Goal: Information Seeking & Learning: Learn about a topic

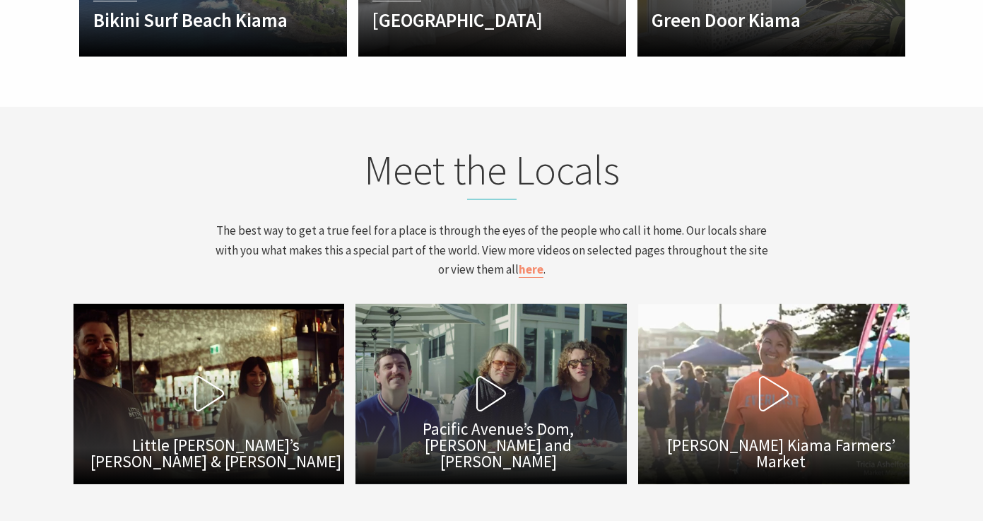
scroll to position [4579, 0]
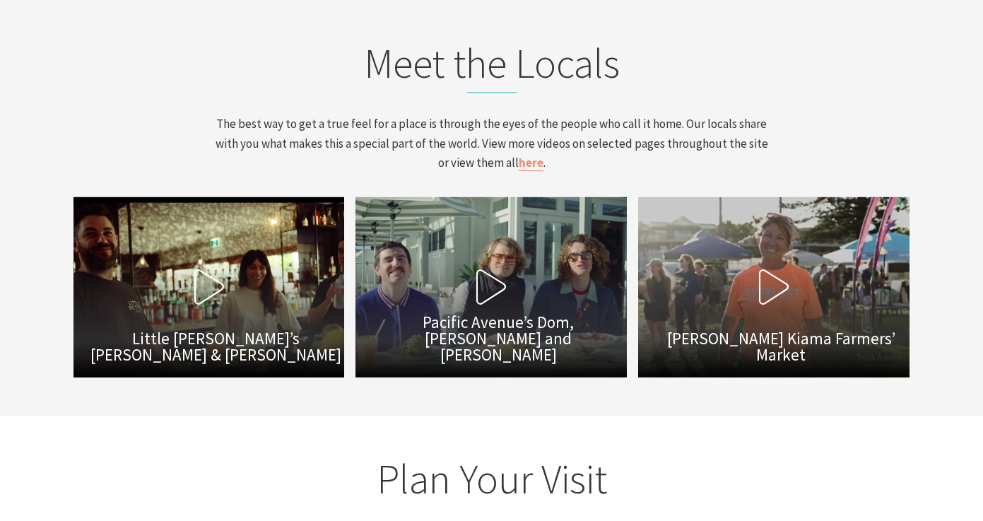
click at [745, 200] on button "Play Video Tricia Ashelford Kiama Farmers’ Market" at bounding box center [773, 286] width 271 height 179
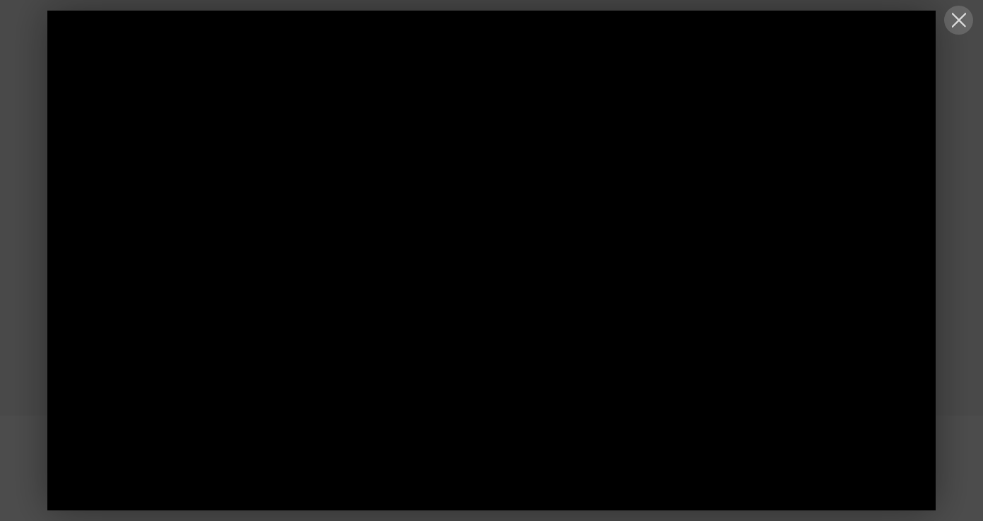
click at [958, 19] on button at bounding box center [958, 20] width 29 height 29
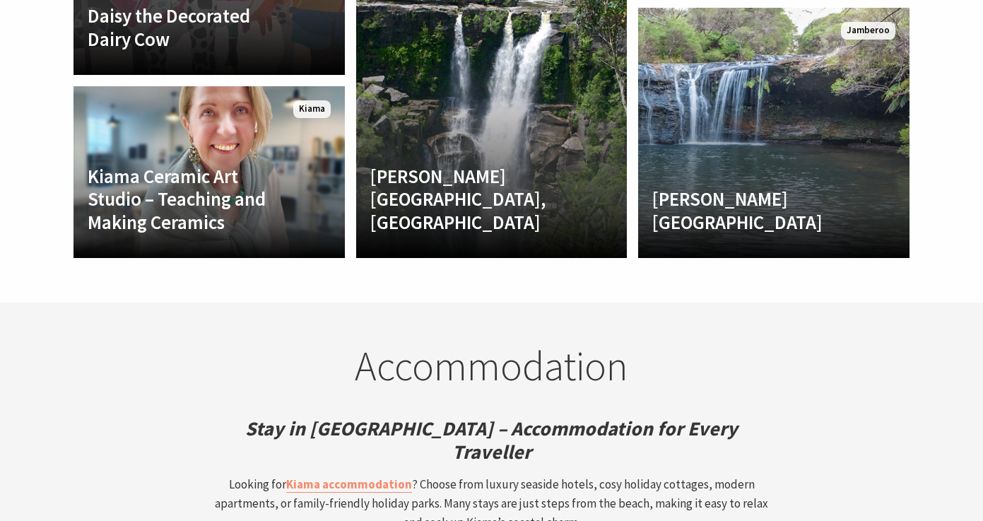
scroll to position [3299, 0]
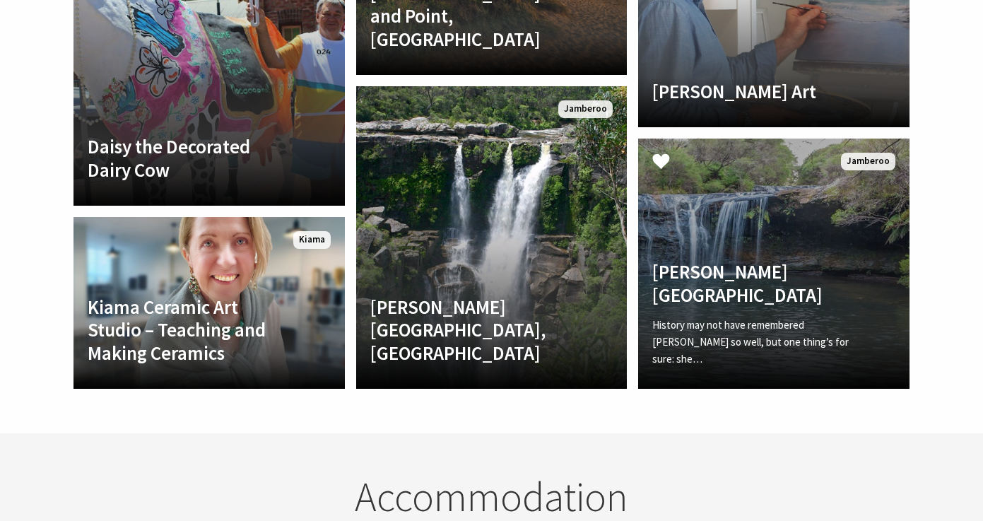
click at [767, 196] on link "Nellies Glen picnic area History may not have remembered Nellie so well, but on…" at bounding box center [773, 263] width 271 height 250
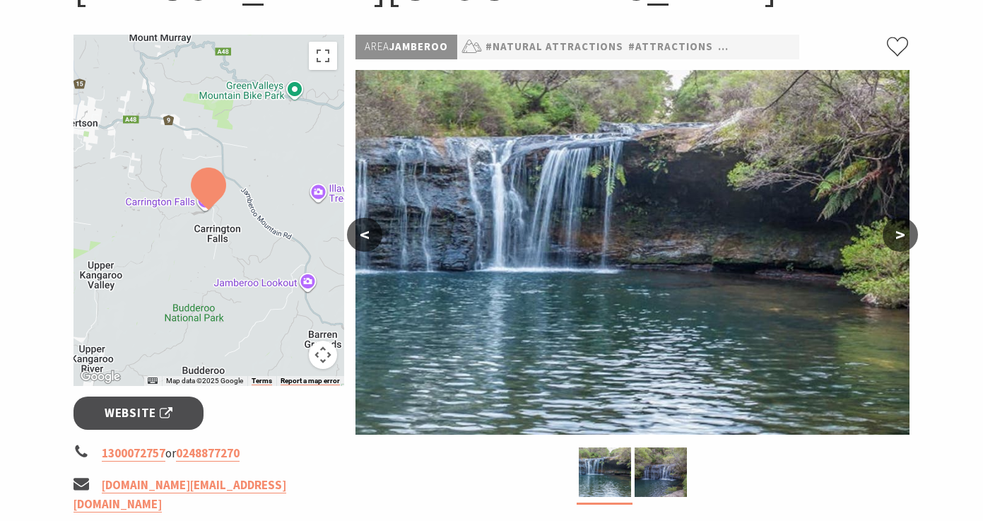
scroll to position [293, 0]
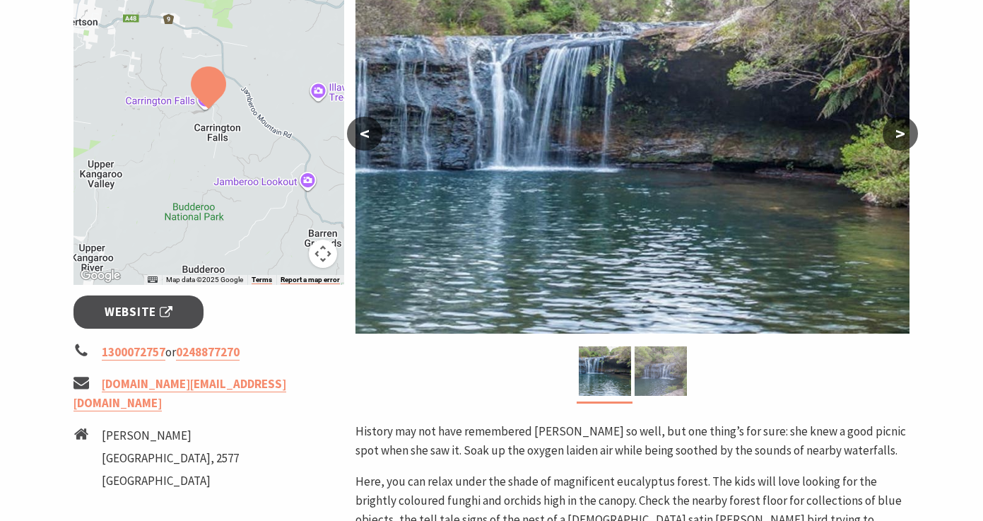
click at [670, 374] on img at bounding box center [661, 370] width 52 height 49
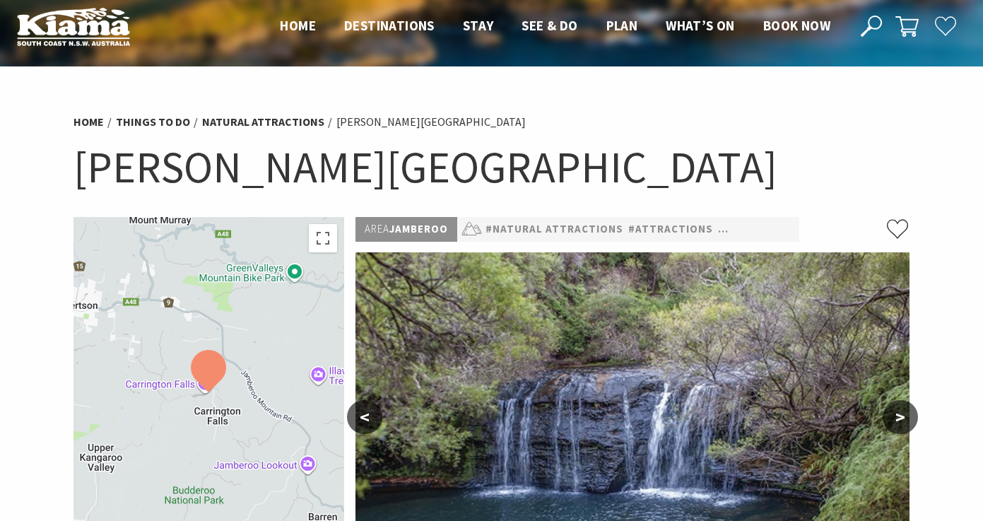
scroll to position [0, 0]
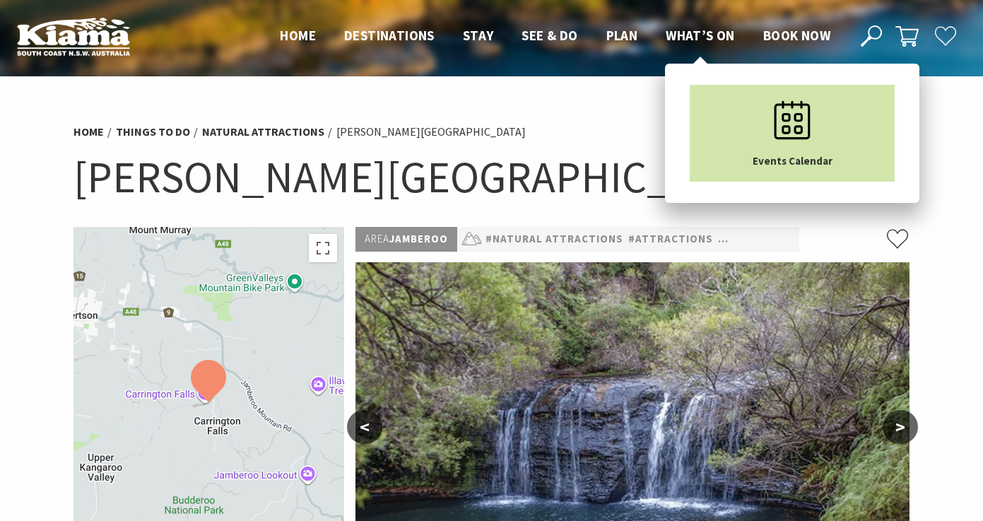
click at [743, 129] on link "Events Calendar" at bounding box center [792, 133] width 205 height 97
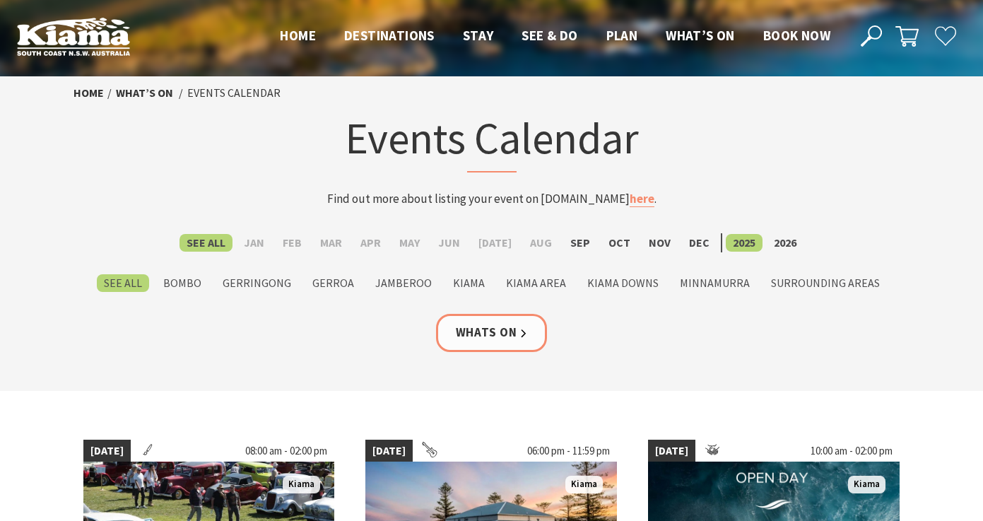
scroll to position [229, 0]
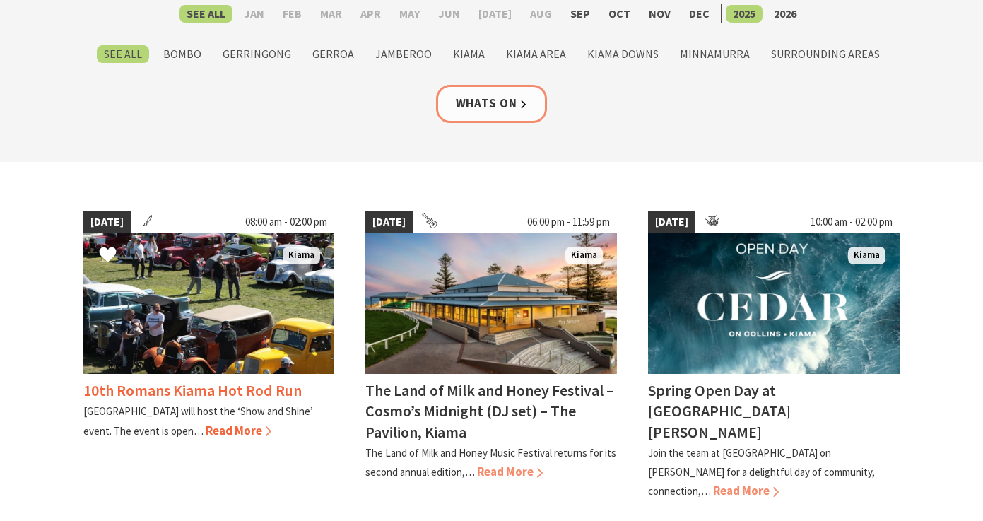
click at [233, 323] on img at bounding box center [209, 302] width 252 height 141
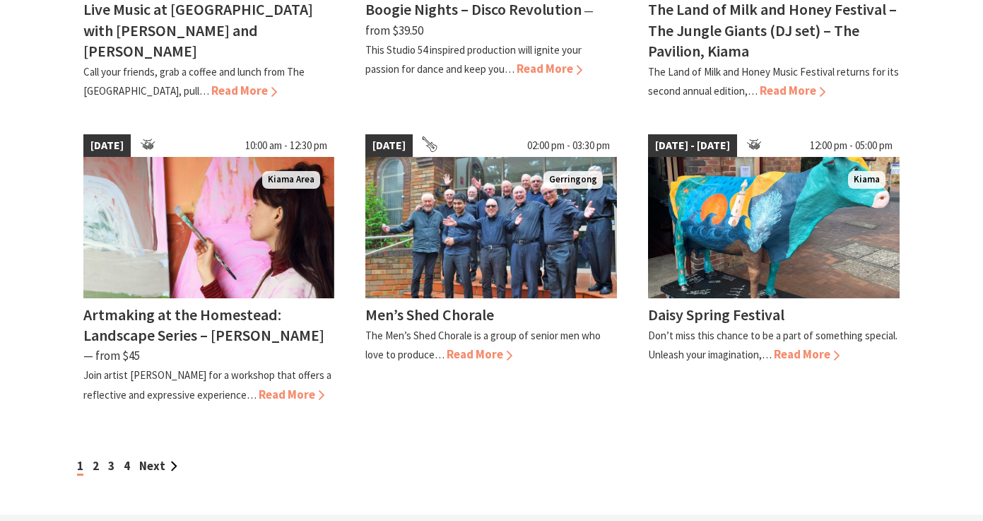
scroll to position [1338, 0]
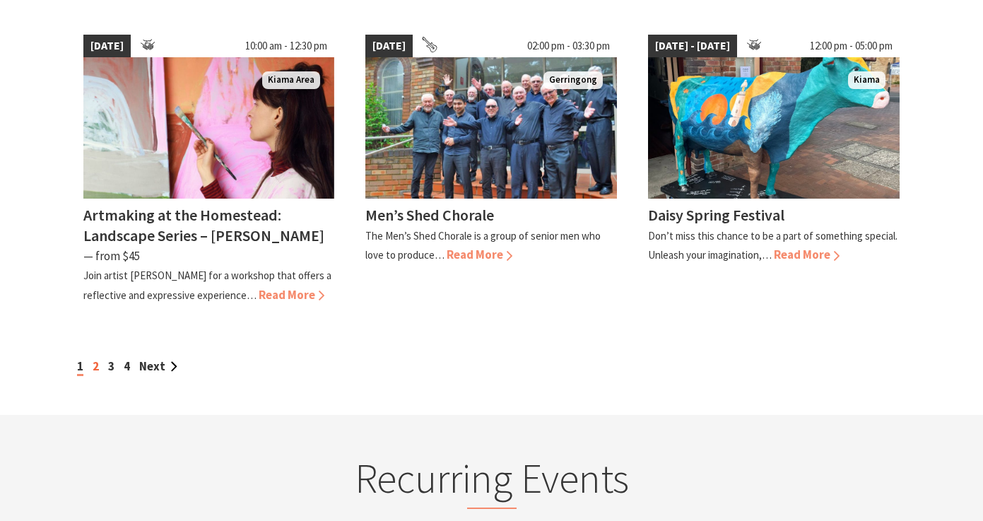
click at [98, 358] on link "2" at bounding box center [96, 366] width 6 height 16
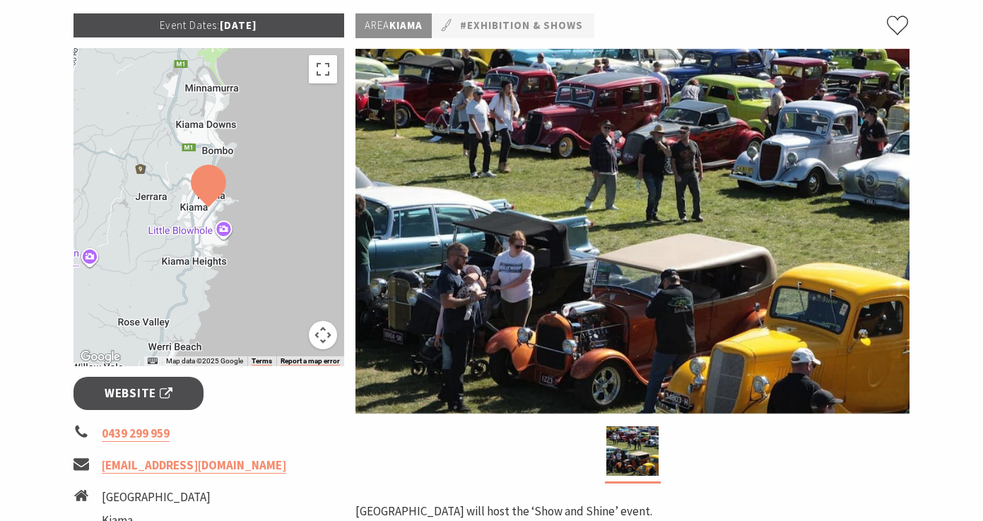
scroll to position [12, 0]
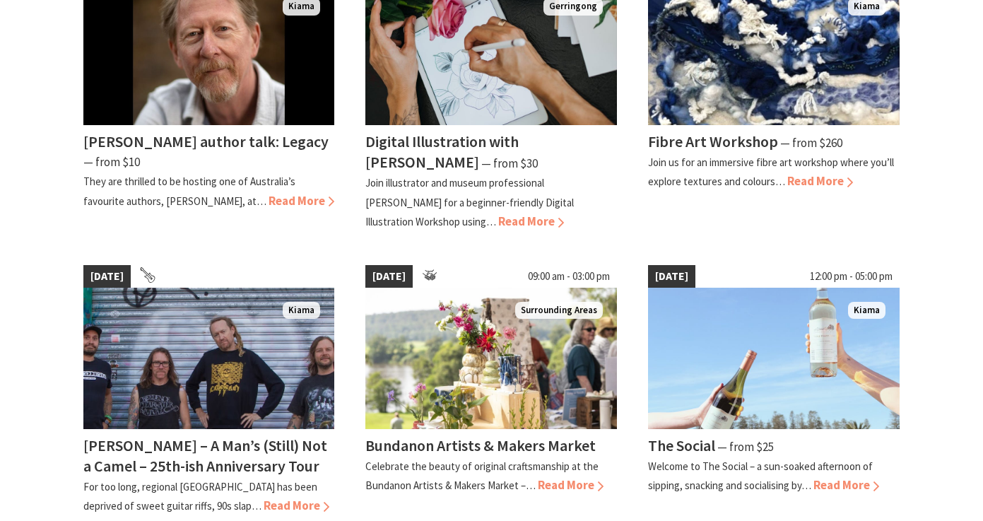
scroll to position [1256, 0]
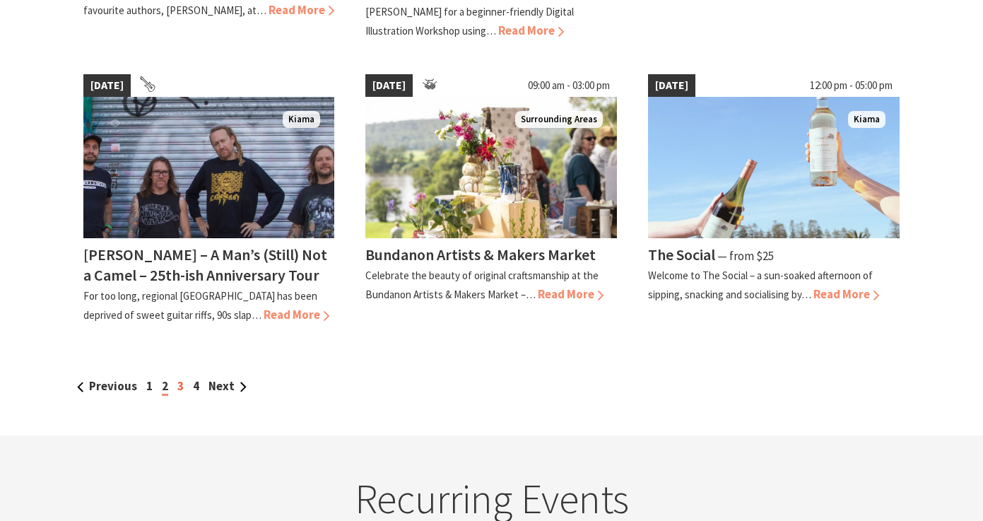
click at [181, 384] on link "3" at bounding box center [180, 386] width 6 height 16
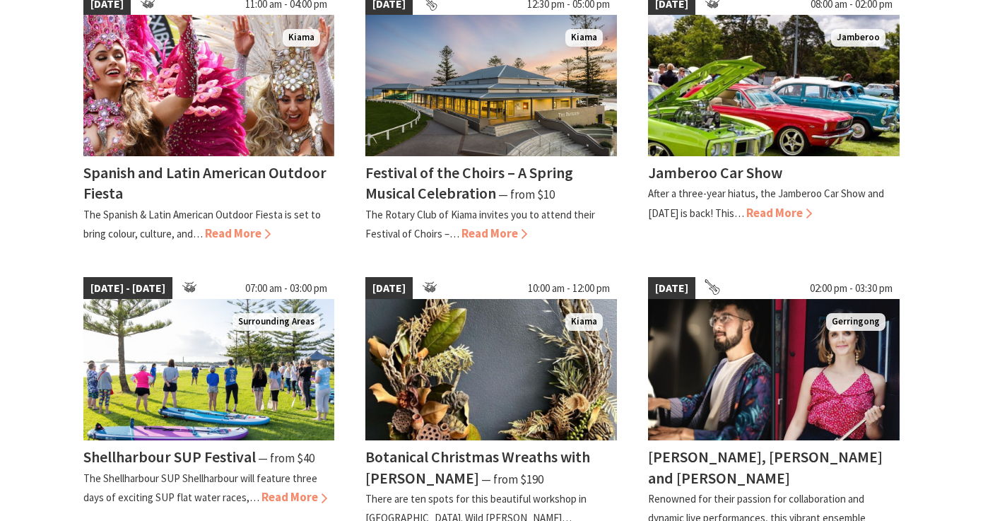
scroll to position [541, 0]
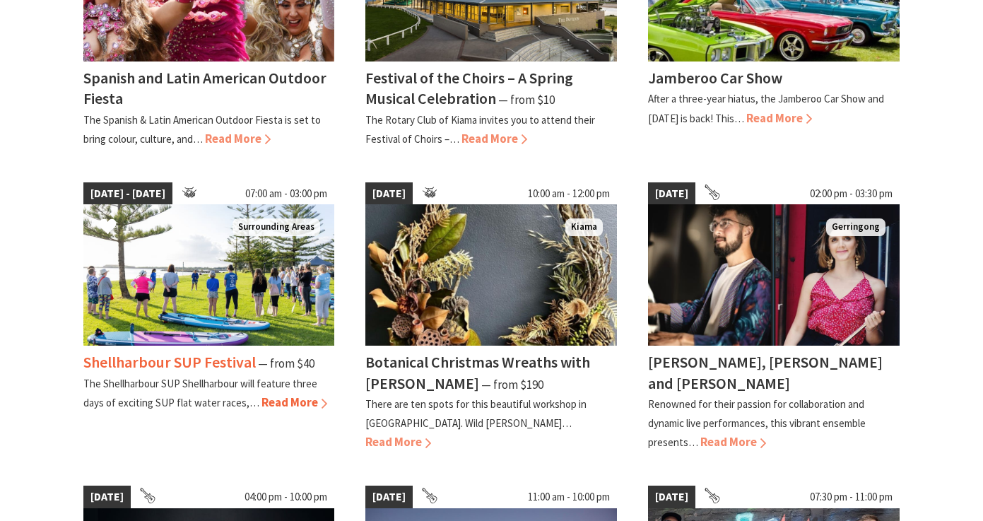
click at [187, 264] on img at bounding box center [209, 274] width 252 height 141
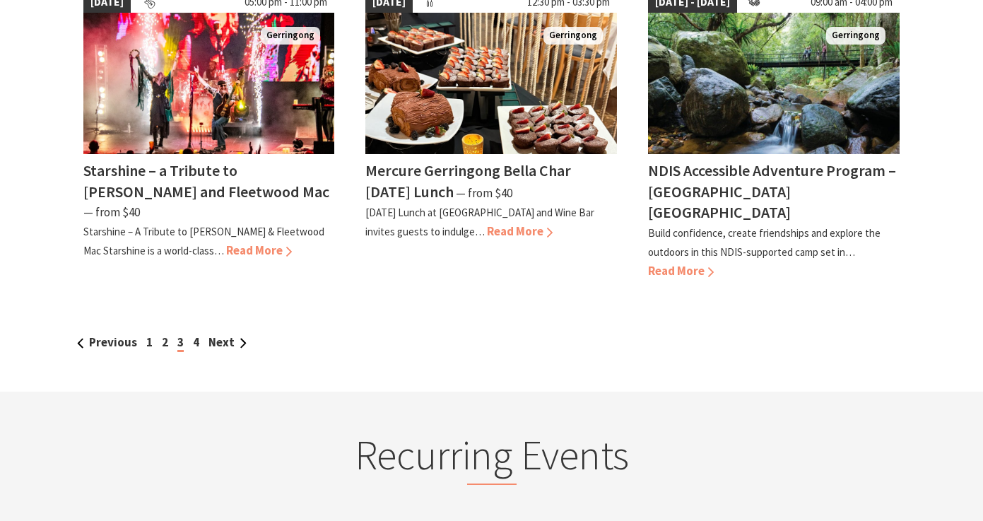
scroll to position [1220, 0]
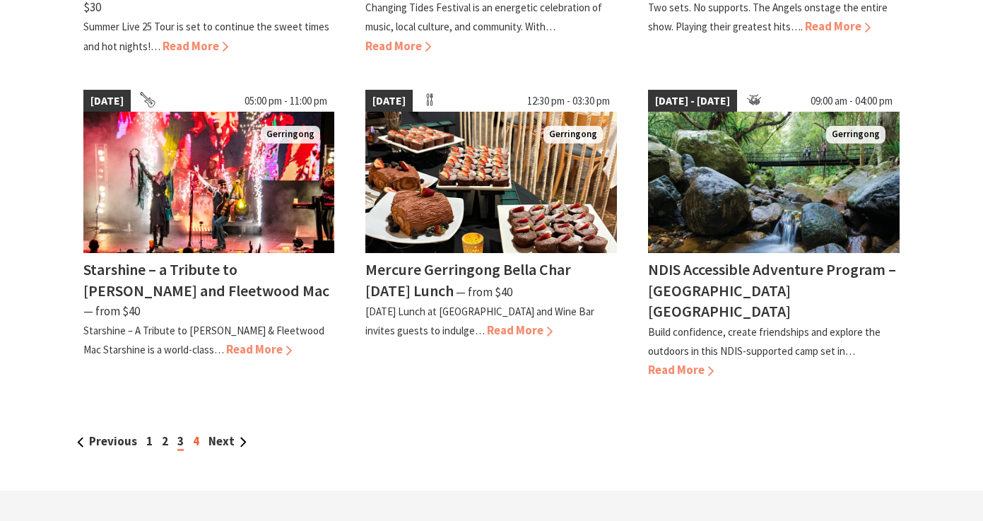
click at [197, 433] on link "4" at bounding box center [196, 441] width 6 height 16
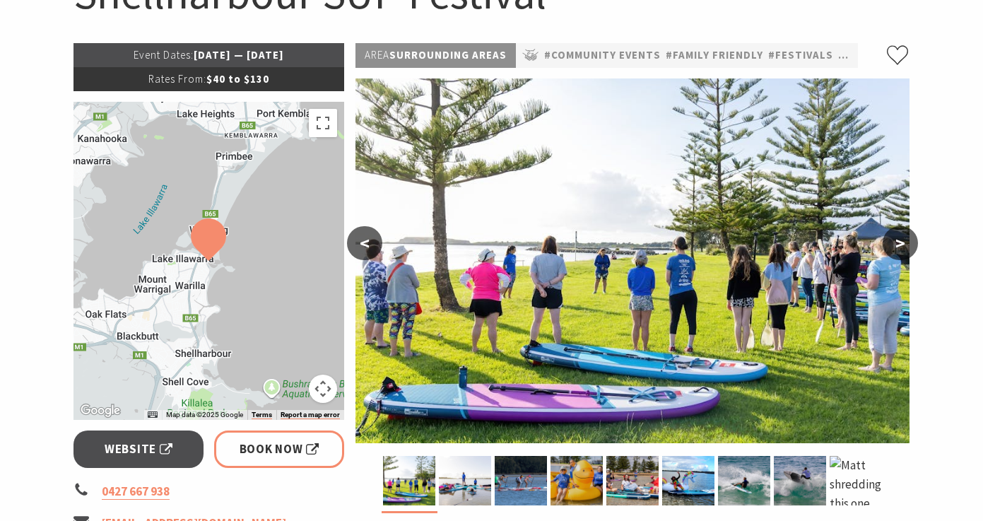
scroll to position [270, 0]
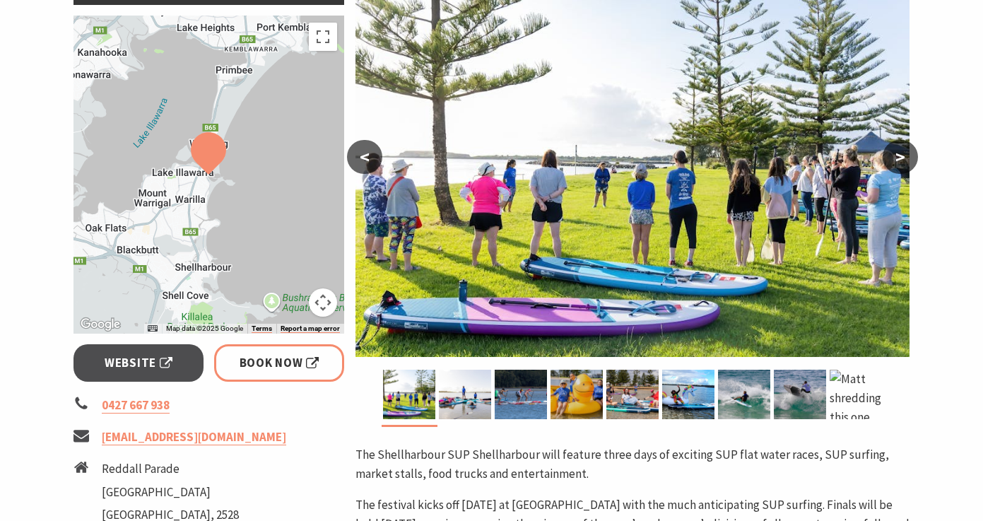
click at [901, 158] on button ">" at bounding box center [900, 157] width 35 height 34
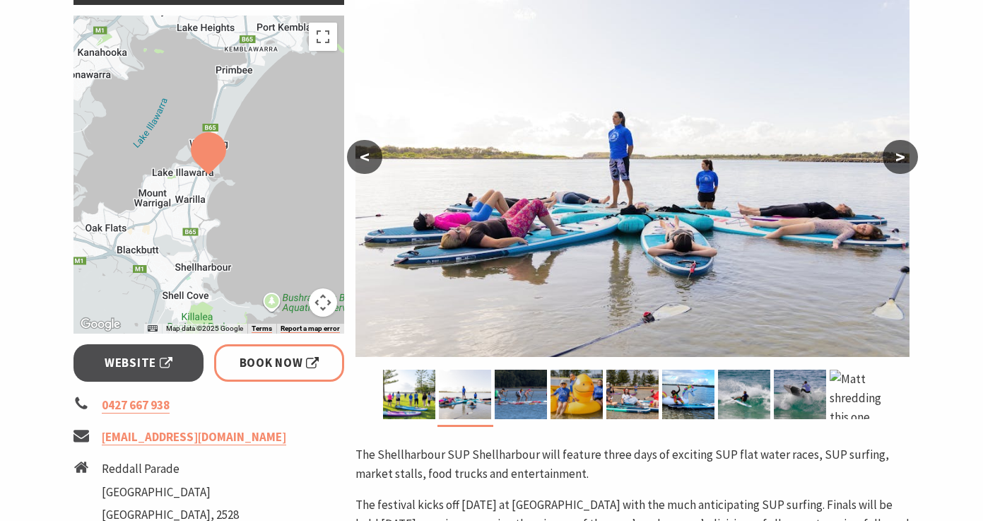
click at [897, 158] on button ">" at bounding box center [900, 157] width 35 height 34
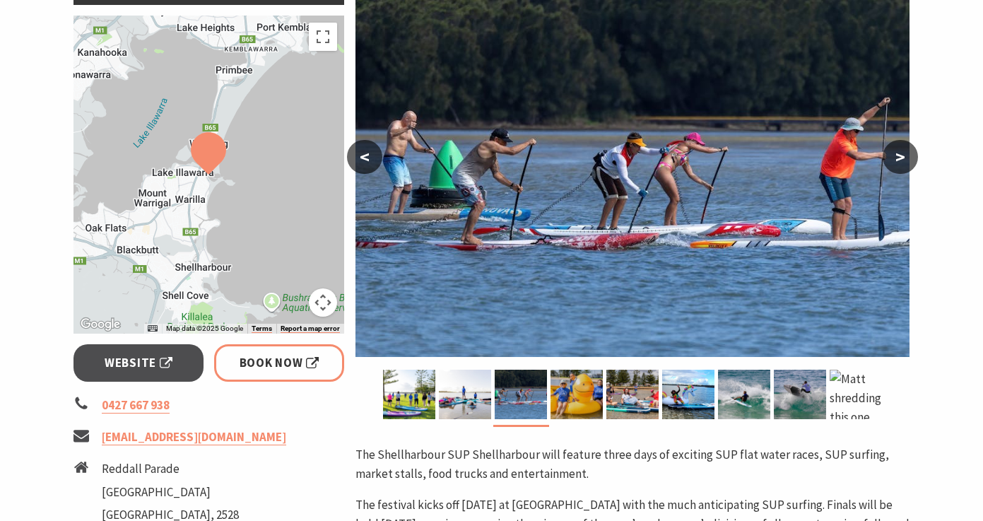
click at [897, 158] on button ">" at bounding box center [900, 157] width 35 height 34
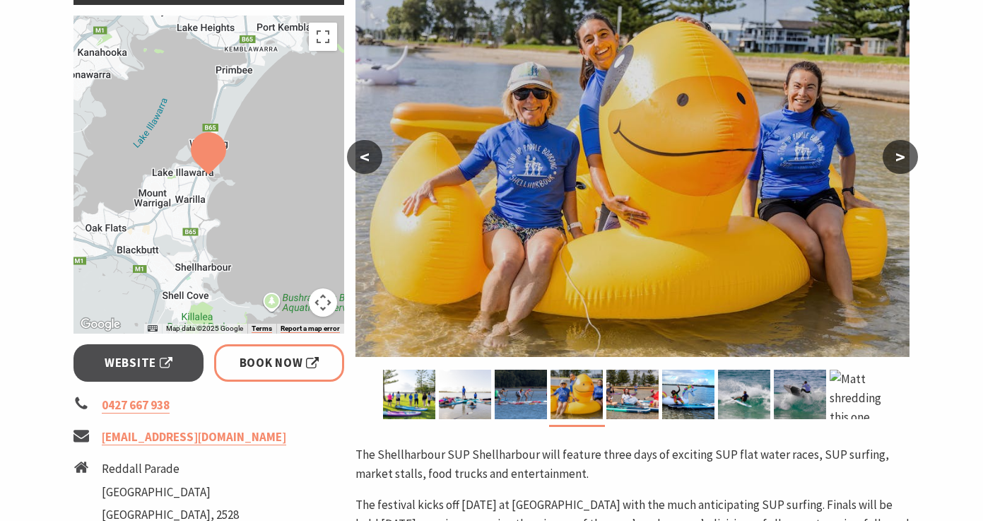
click at [897, 158] on button ">" at bounding box center [900, 157] width 35 height 34
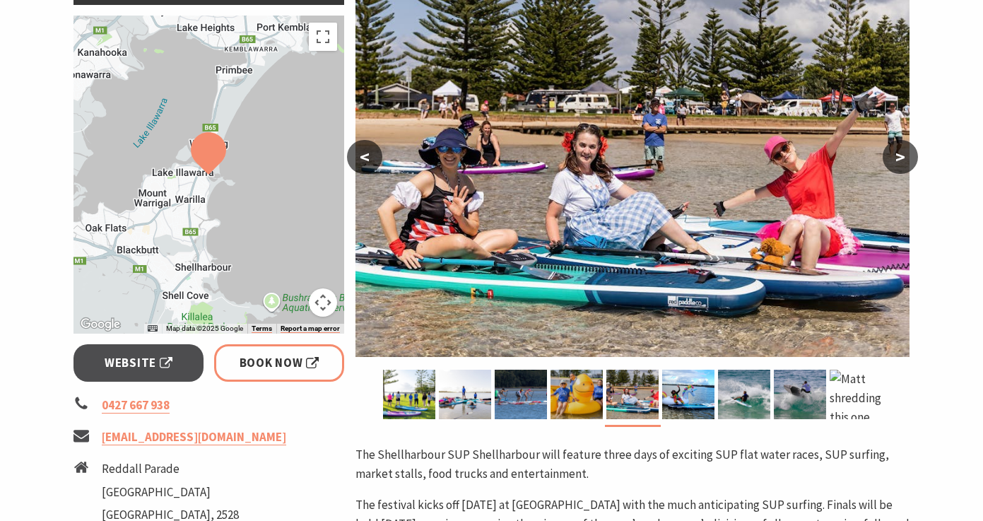
click at [897, 158] on button ">" at bounding box center [900, 157] width 35 height 34
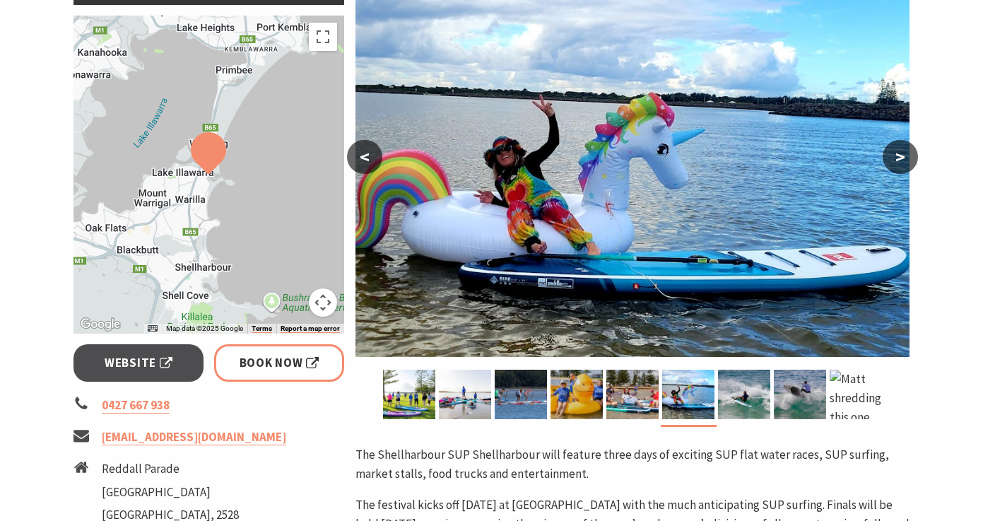
click at [897, 158] on button ">" at bounding box center [900, 157] width 35 height 34
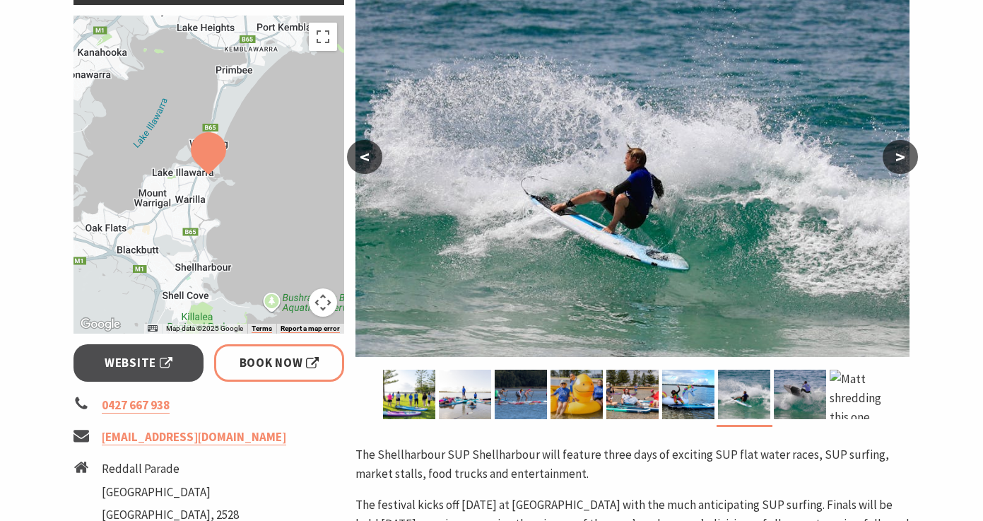
click at [897, 158] on button ">" at bounding box center [900, 157] width 35 height 34
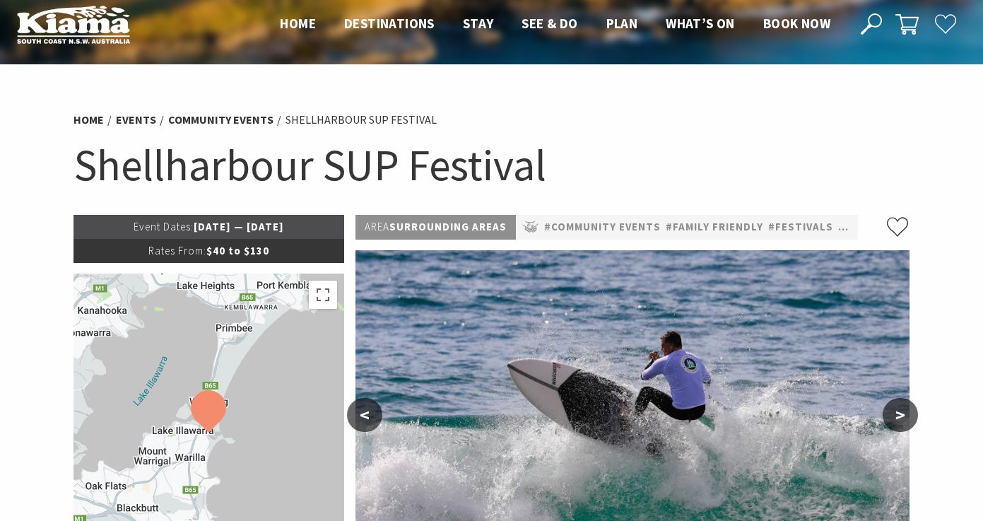
scroll to position [0, 0]
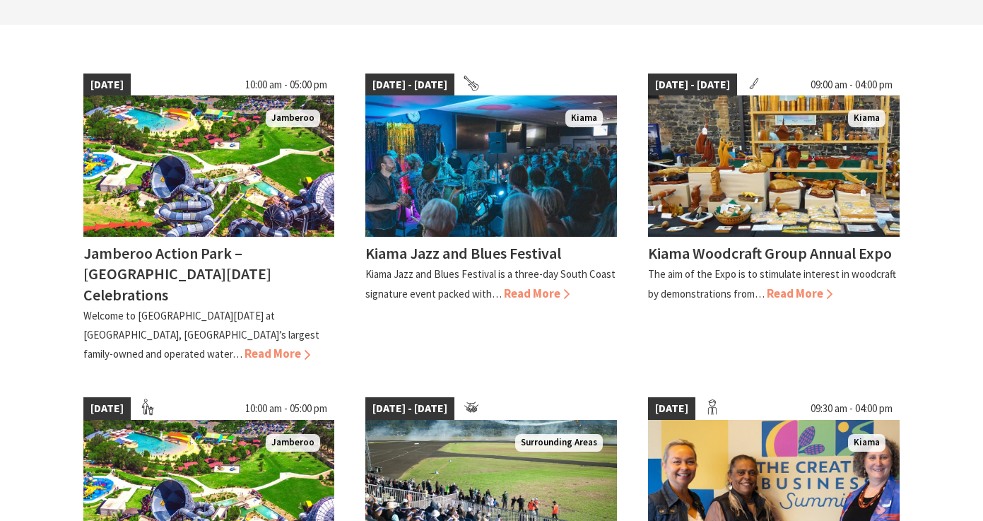
scroll to position [641, 0]
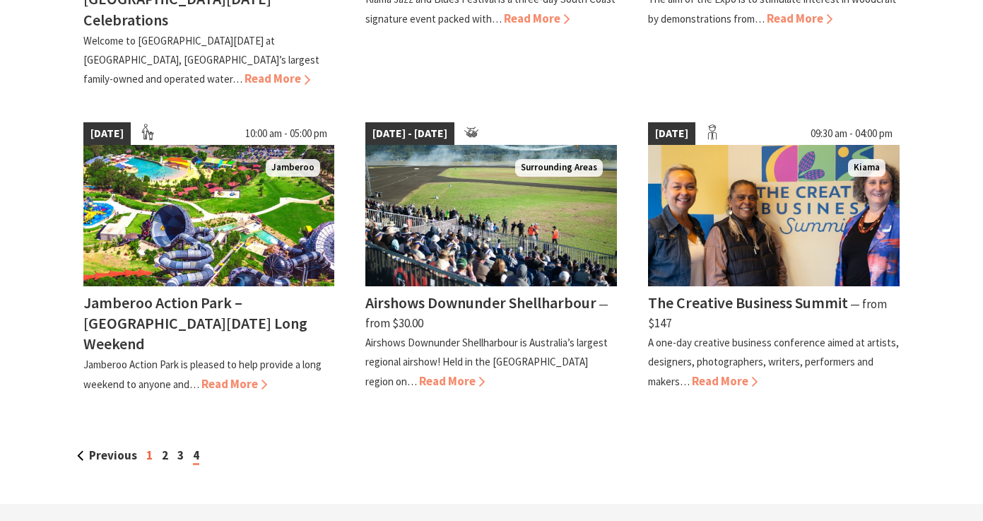
click at [148, 447] on link "1" at bounding box center [149, 455] width 6 height 16
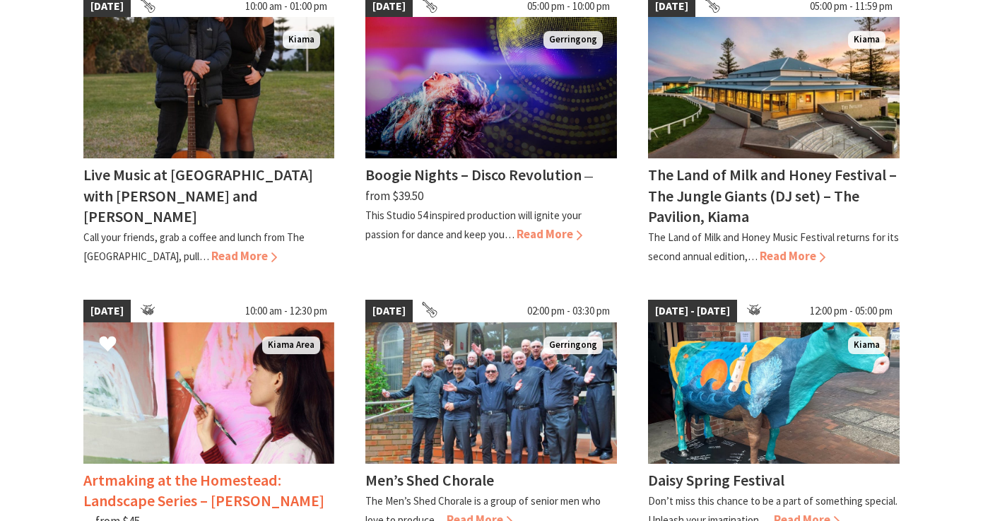
scroll to position [1258, 0]
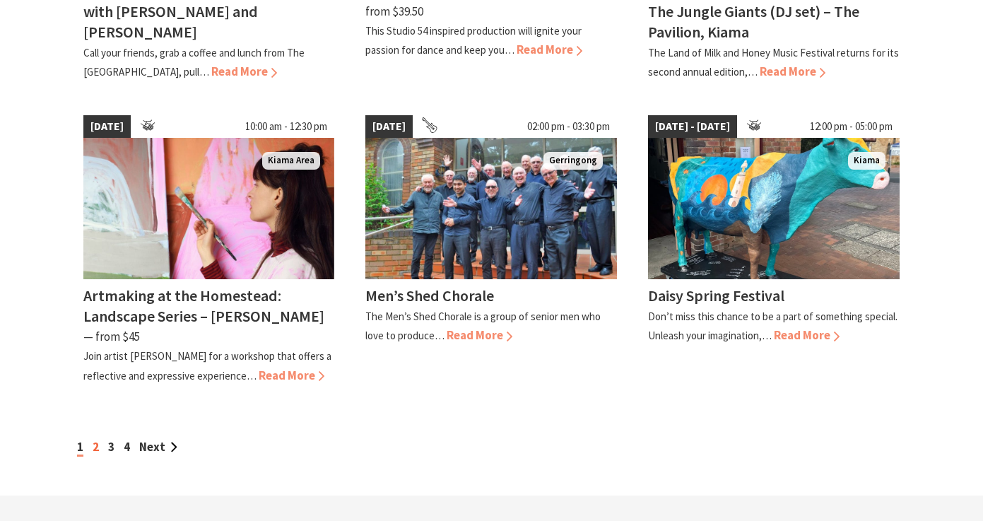
click at [93, 439] on link "2" at bounding box center [96, 447] width 6 height 16
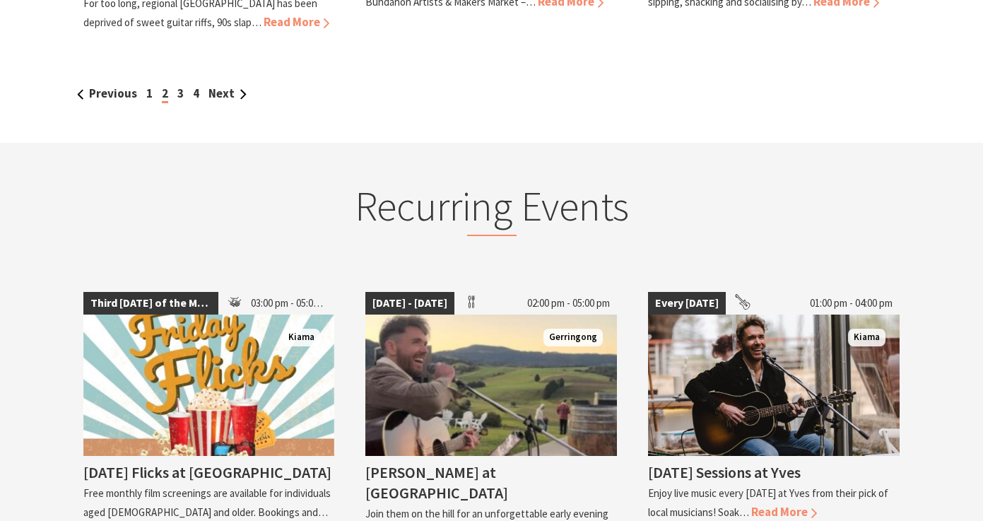
scroll to position [1411, 0]
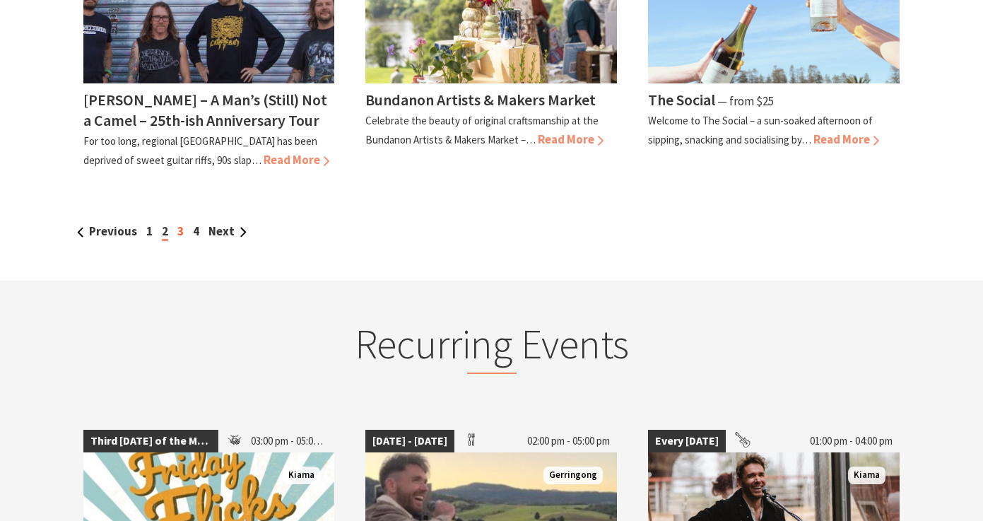
click at [180, 228] on link "3" at bounding box center [180, 231] width 6 height 16
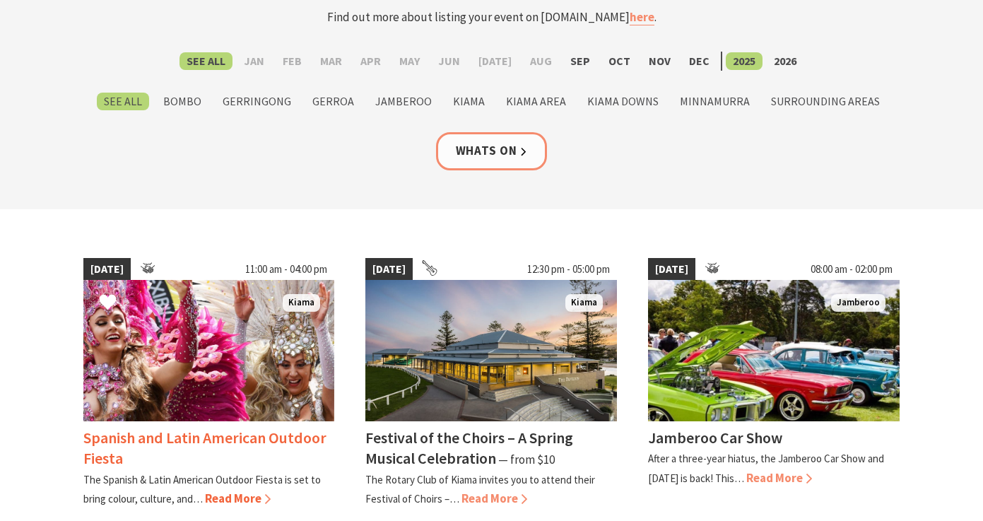
scroll to position [270, 0]
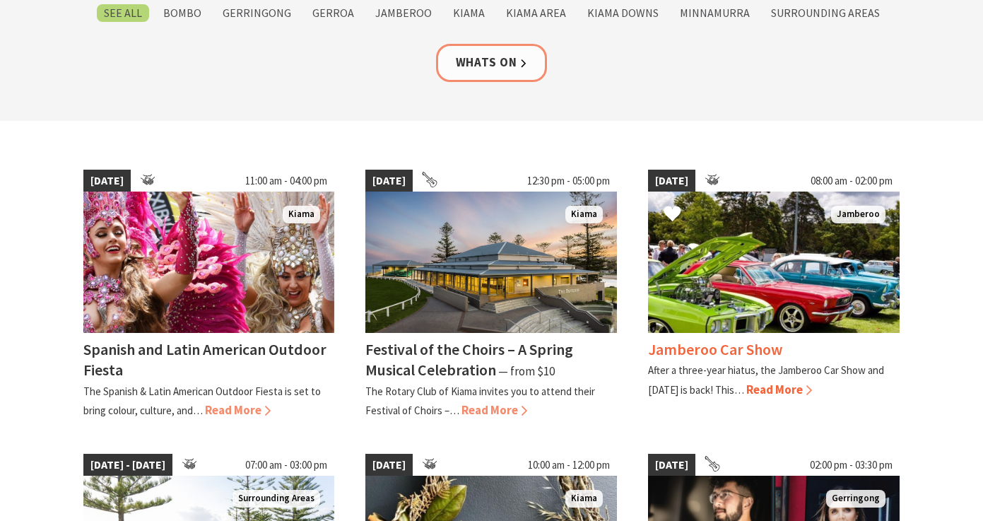
click at [768, 256] on img at bounding box center [774, 261] width 252 height 141
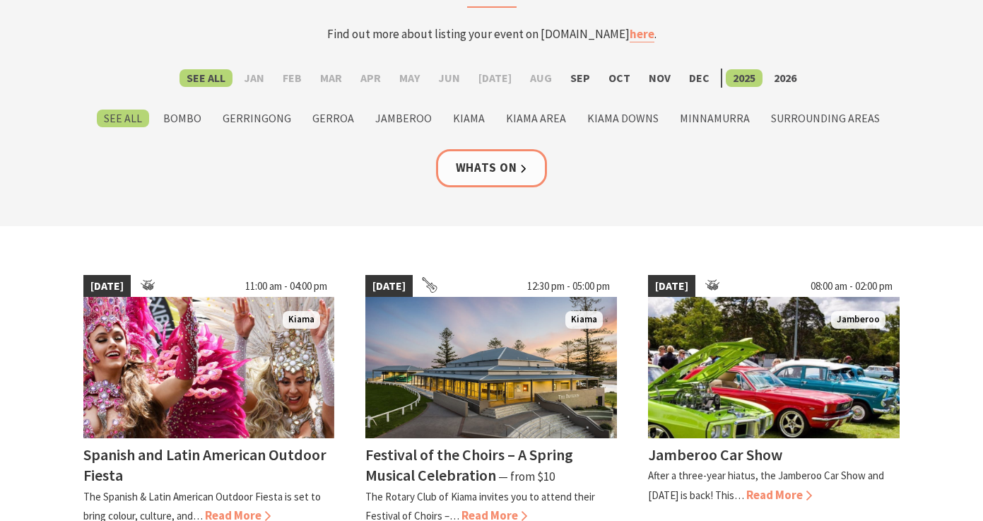
scroll to position [0, 0]
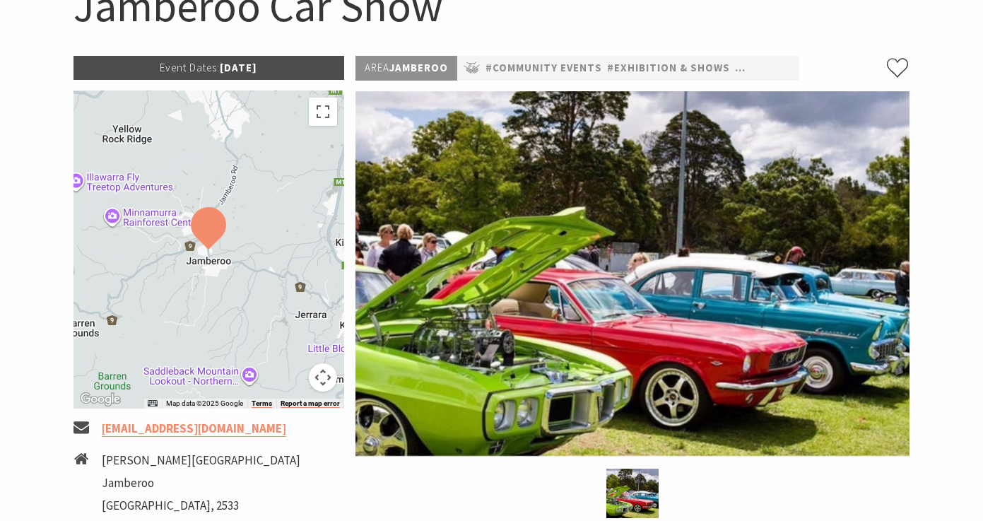
scroll to position [94, 0]
